Goal: Task Accomplishment & Management: Use online tool/utility

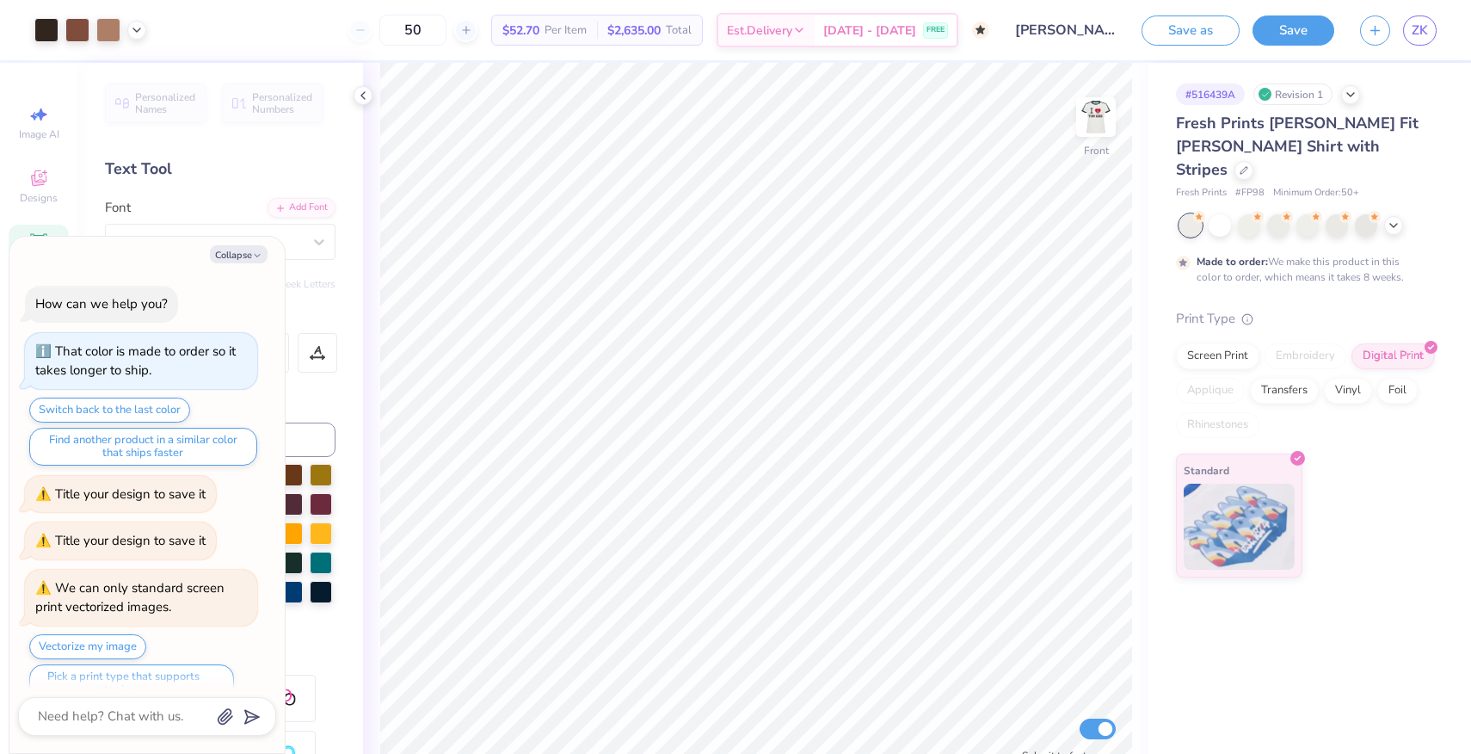
scroll to position [27, 0]
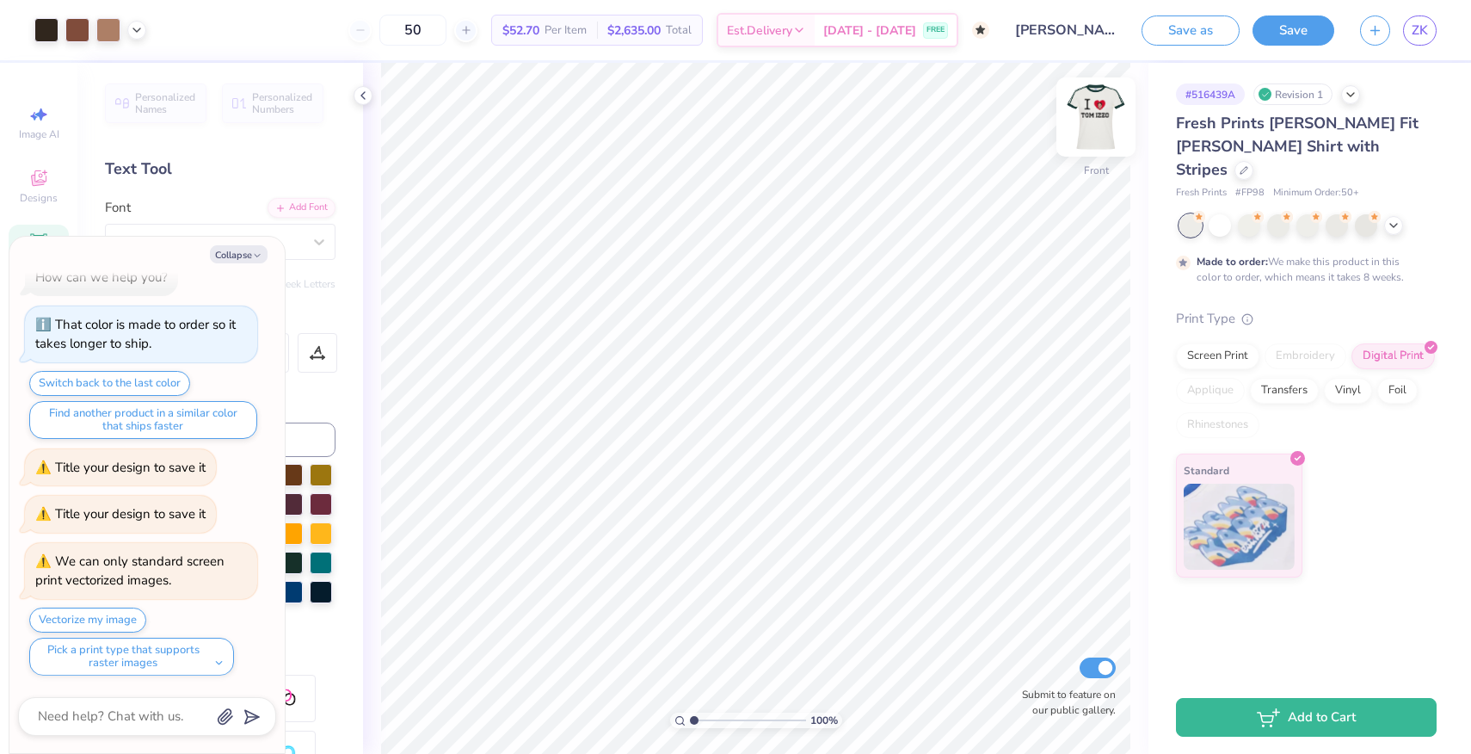
click at [1088, 123] on img at bounding box center [1096, 117] width 69 height 69
click at [1100, 120] on img at bounding box center [1096, 117] width 69 height 69
click at [1099, 120] on img at bounding box center [1096, 117] width 69 height 69
click at [1089, 98] on div at bounding box center [1096, 116] width 79 height 79
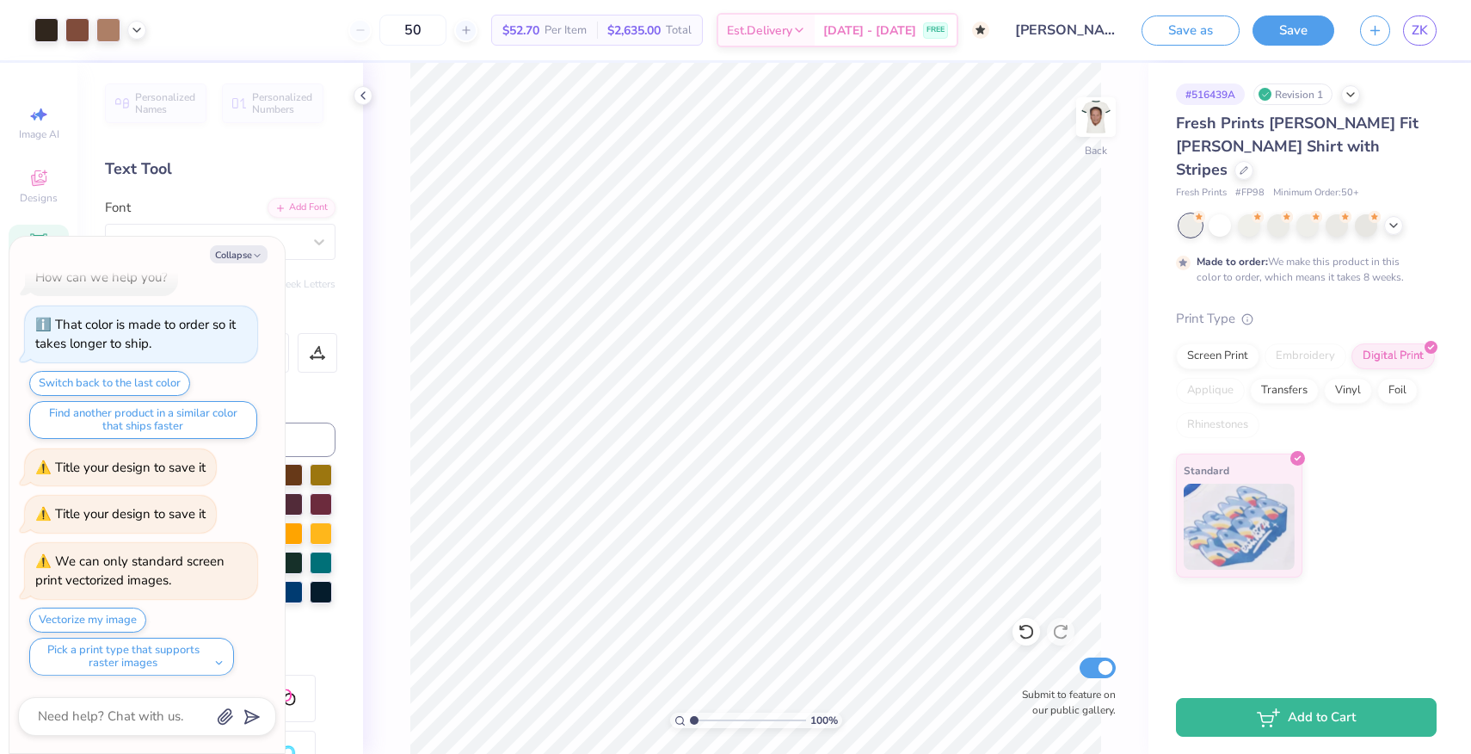
type textarea "x"
